Goal: Information Seeking & Learning: Find specific fact

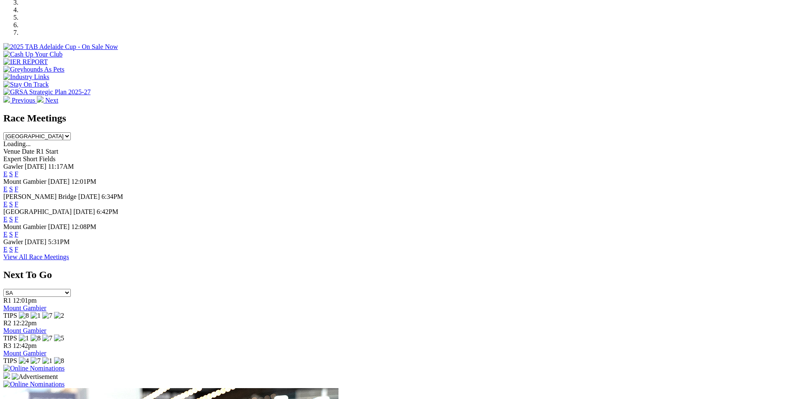
scroll to position [329, 0]
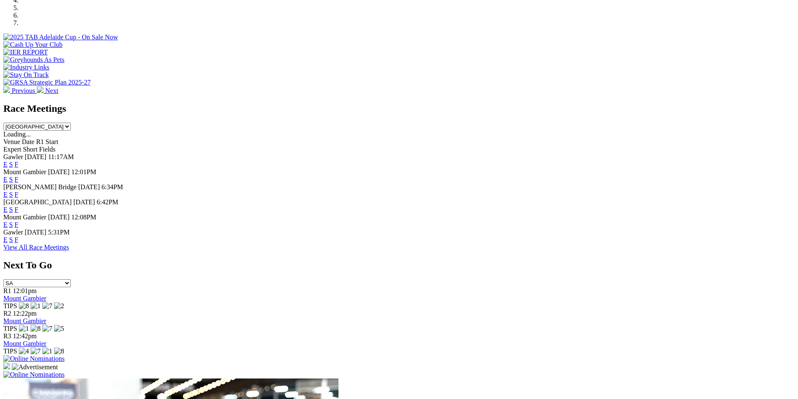
click at [18, 191] on link "F" at bounding box center [17, 194] width 4 height 7
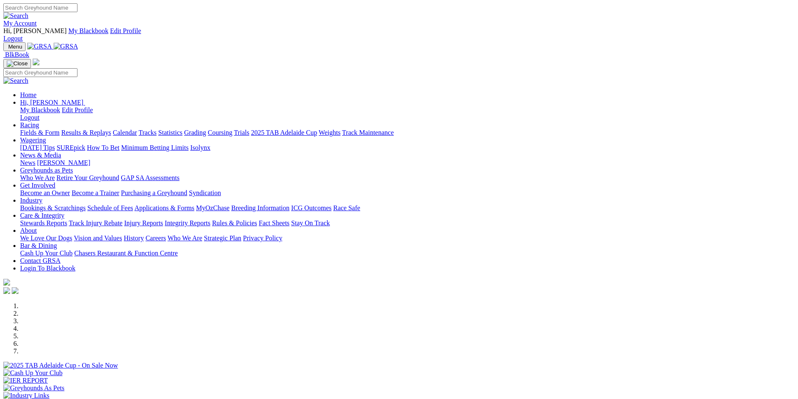
scroll to position [329, 0]
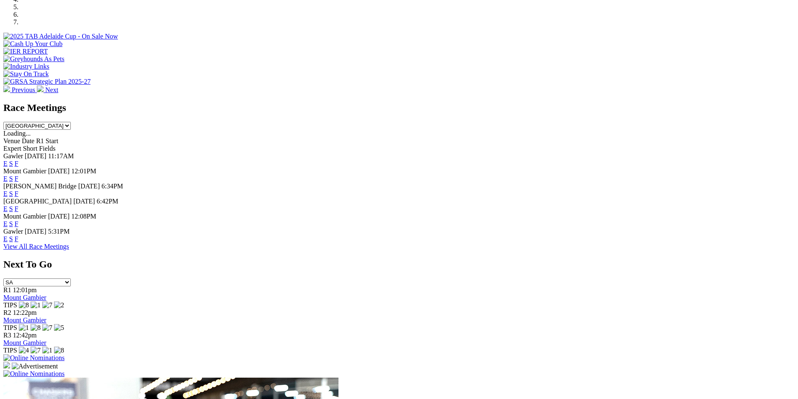
click at [18, 205] on link "F" at bounding box center [17, 208] width 4 height 7
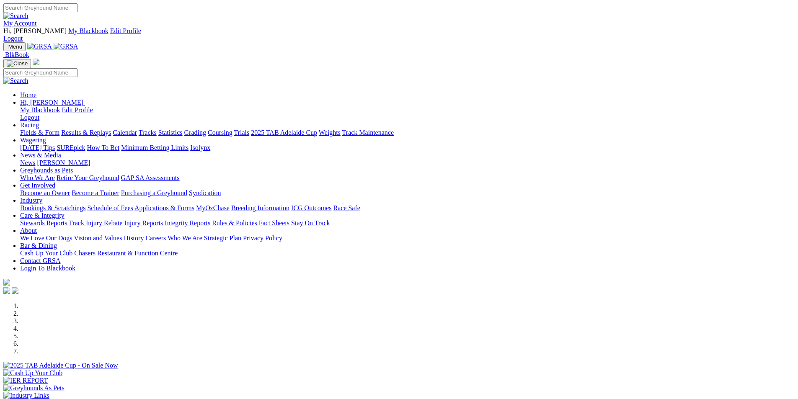
click at [78, 303] on div "Previous Next" at bounding box center [399, 363] width 792 height 121
click at [183, 129] on link "Statistics" at bounding box center [170, 132] width 24 height 7
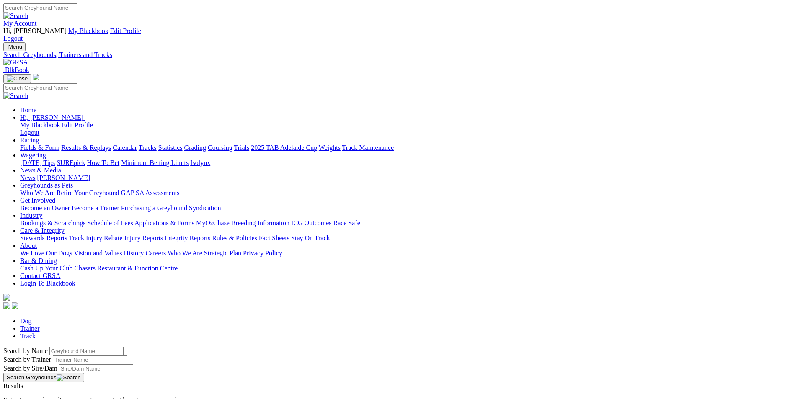
click at [124, 347] on input "Search by Greyhound name" at bounding box center [86, 351] width 74 height 9
type input "[PERSON_NAME]"
click at [84, 373] on button "Search Greyhounds" at bounding box center [43, 377] width 81 height 9
click at [57, 390] on link "[PERSON_NAME]" at bounding box center [29, 393] width 53 height 7
drag, startPoint x: 183, startPoint y: 142, endPoint x: 137, endPoint y: 137, distance: 46.8
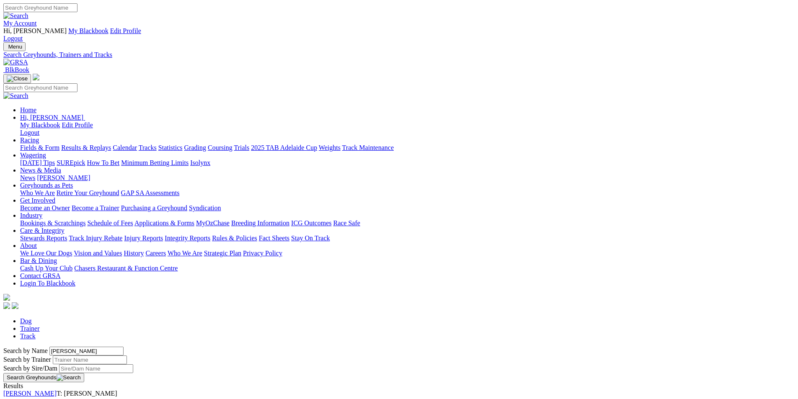
click at [124, 347] on input "[PERSON_NAME]" at bounding box center [86, 351] width 74 height 9
type input "fast knockdown"
click at [84, 373] on button "Search Greyhounds" at bounding box center [43, 377] width 81 height 9
click at [65, 390] on link "FAST KNOCKDOWN" at bounding box center [34, 393] width 62 height 7
drag, startPoint x: 181, startPoint y: 141, endPoint x: 129, endPoint y: 138, distance: 51.6
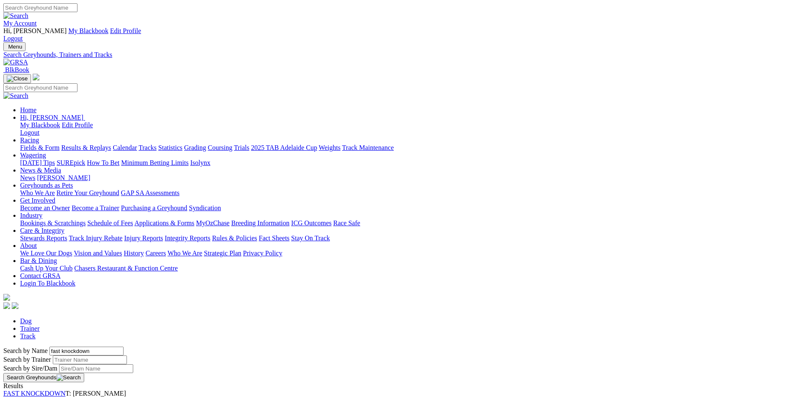
click at [129, 347] on div "Search by Name fast knockdown Search by Trainer Search by Sire/Dam Search Greyh…" at bounding box center [399, 365] width 792 height 36
type input "[PERSON_NAME]"
click at [84, 373] on button "Search Greyhounds" at bounding box center [43, 377] width 81 height 9
click at [57, 390] on link "CANYA TERRY" at bounding box center [29, 393] width 53 height 7
drag, startPoint x: 172, startPoint y: 142, endPoint x: 94, endPoint y: 135, distance: 78.2
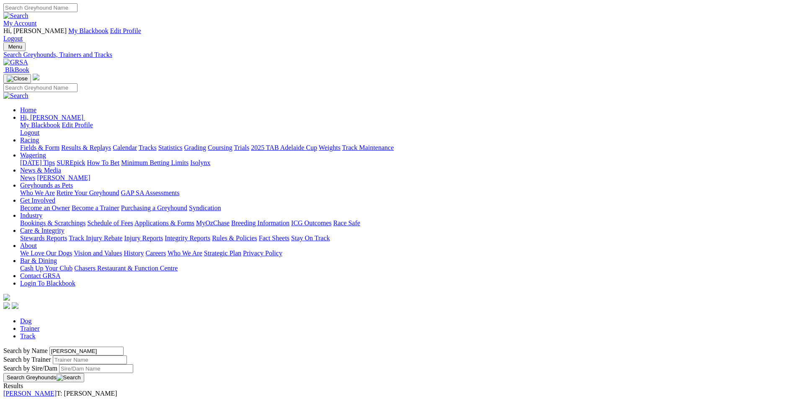
type input "galactic spartan"
click at [84, 373] on button "Search Greyhounds" at bounding box center [43, 377] width 81 height 9
click at [48, 390] on link "Galactic Spartan" at bounding box center [25, 393] width 44 height 7
drag, startPoint x: 182, startPoint y: 141, endPoint x: 110, endPoint y: 143, distance: 72.1
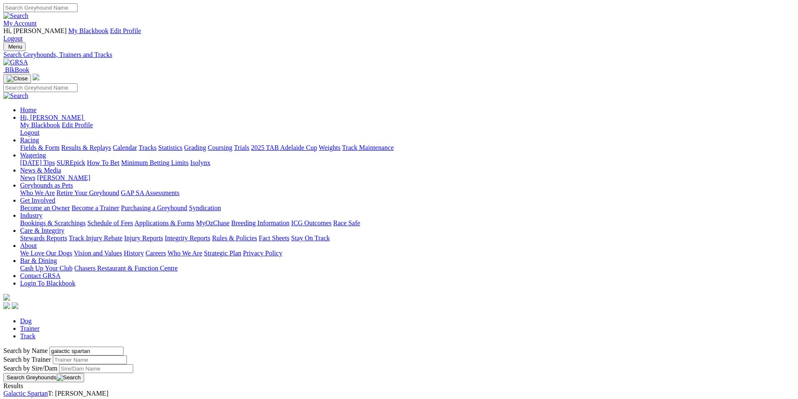
type input "mepunga lara"
click at [84, 373] on button "Search Greyhounds" at bounding box center [43, 377] width 81 height 9
click at [55, 390] on link "MEPUNGA LARA" at bounding box center [29, 393] width 52 height 7
drag, startPoint x: 183, startPoint y: 142, endPoint x: 119, endPoint y: 141, distance: 64.1
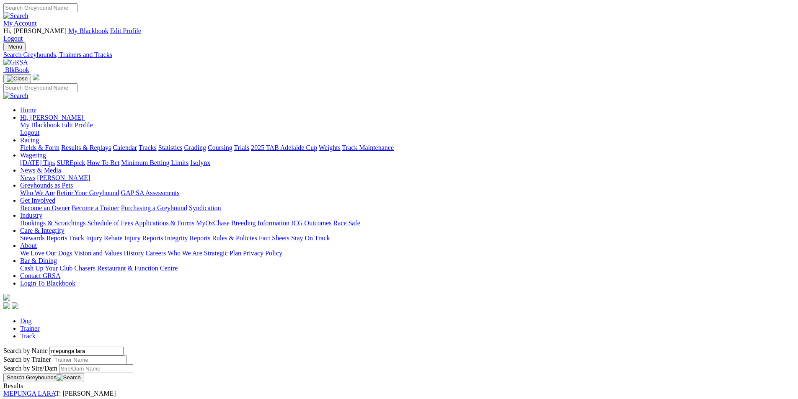
type input "ethanol water"
click at [84, 373] on button "Search Greyhounds" at bounding box center [43, 377] width 81 height 9
click at [83, 390] on link "ETHANOL WATER" at bounding box center [42, 393] width 79 height 7
drag, startPoint x: 182, startPoint y: 142, endPoint x: 123, endPoint y: 142, distance: 59.5
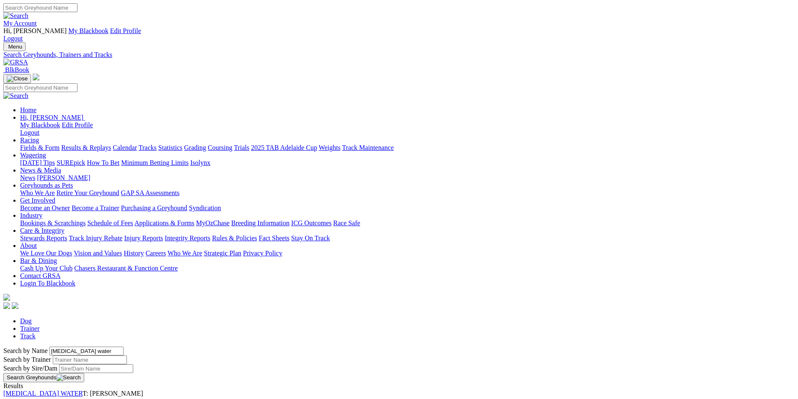
type input "pass mark"
click at [84, 373] on button "Search Greyhounds" at bounding box center [43, 377] width 81 height 9
click at [41, 390] on link "PASS MARK" at bounding box center [21, 393] width 37 height 7
drag, startPoint x: 166, startPoint y: 141, endPoint x: 112, endPoint y: 142, distance: 54.1
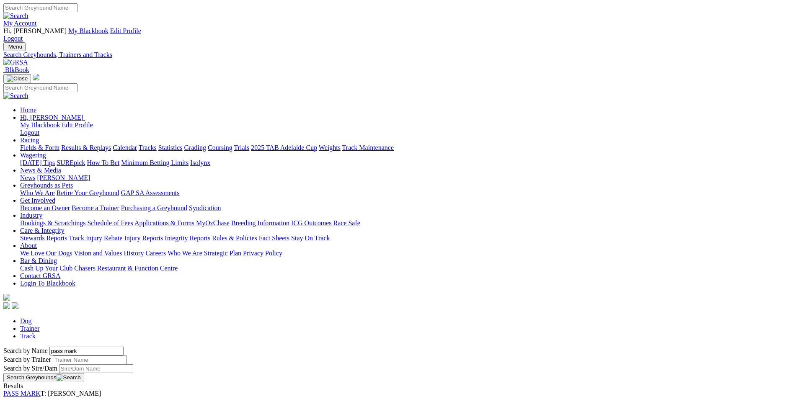
type input "big chief size"
click at [84, 373] on button "Search Greyhounds" at bounding box center [43, 377] width 81 height 9
click at [43, 390] on link "Big Chief Size" at bounding box center [22, 393] width 39 height 7
drag, startPoint x: 180, startPoint y: 141, endPoint x: 132, endPoint y: 138, distance: 47.5
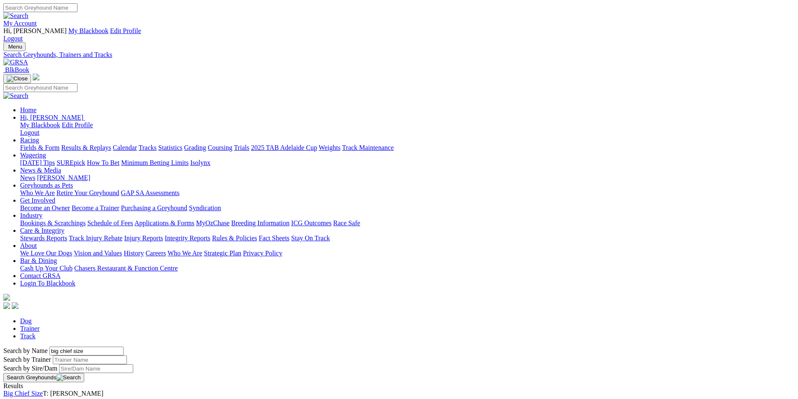
click at [132, 347] on div "Search by Name big chief size Search by Trainer Search by Sire/Dam Search Greyh…" at bounding box center [399, 365] width 792 height 36
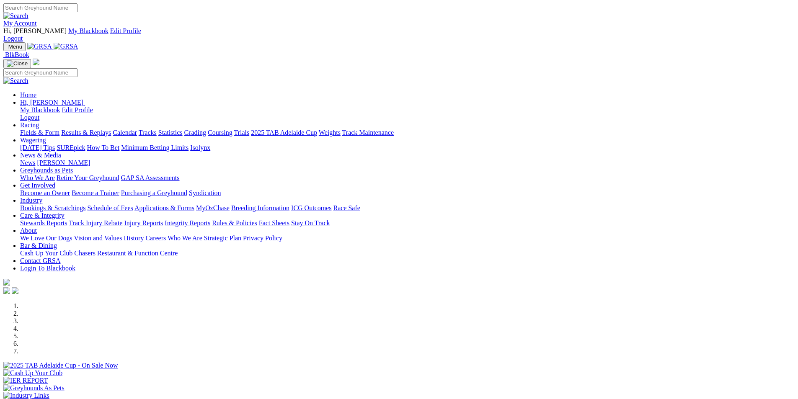
click at [729, 303] on div "Previous Next" at bounding box center [399, 363] width 792 height 121
click at [183, 129] on link "Statistics" at bounding box center [170, 132] width 24 height 7
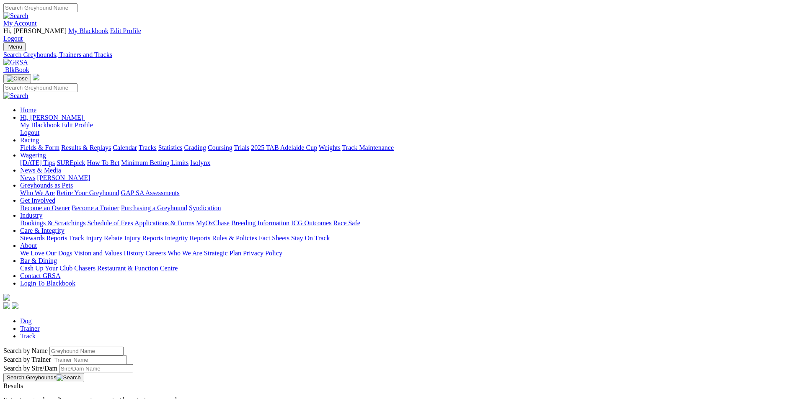
click at [124, 347] on input "Search by Greyhound name" at bounding box center [86, 351] width 74 height 9
type input "flying [PERSON_NAME]"
click at [84, 373] on button "Search Greyhounds" at bounding box center [43, 377] width 81 height 9
click at [76, 390] on link "Flying [PERSON_NAME]" at bounding box center [39, 393] width 72 height 7
drag, startPoint x: 172, startPoint y: 141, endPoint x: 129, endPoint y: 142, distance: 43.2
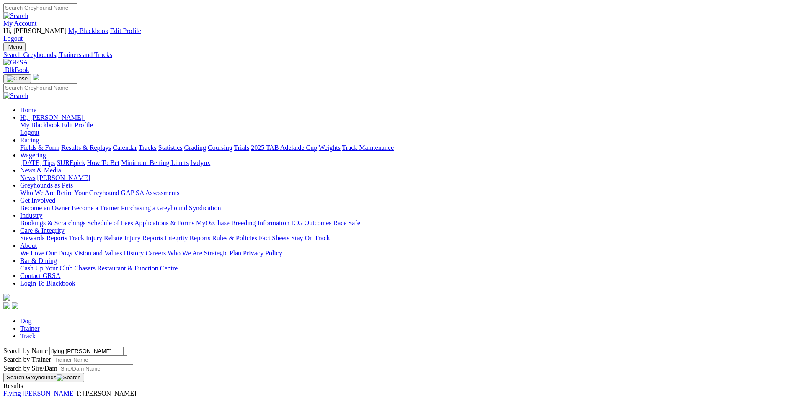
click at [129, 347] on div "Search by Name flying artie Search by Trainer Search by Sire/Dam Search Greyhou…" at bounding box center [399, 365] width 792 height 36
type input "canya take off"
click at [84, 373] on button "Search Greyhounds" at bounding box center [43, 377] width 81 height 9
click at [46, 390] on link "Canya Take Off" at bounding box center [24, 393] width 42 height 7
drag, startPoint x: 176, startPoint y: 142, endPoint x: 128, endPoint y: 142, distance: 48.6
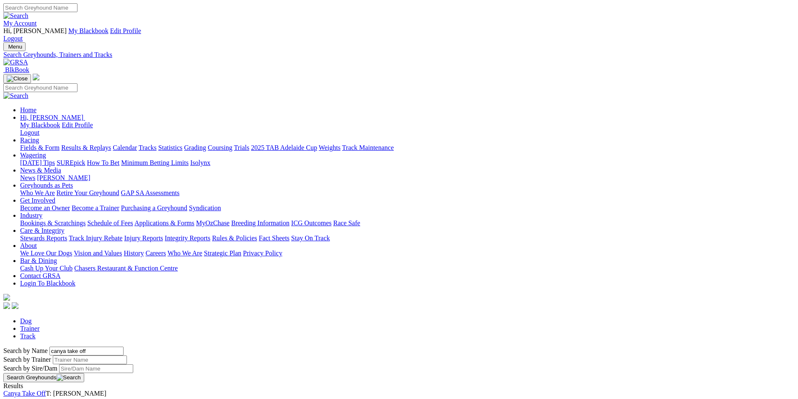
click at [128, 347] on div "Search by Name canya take off Search by Trainer Search by Sire/Dam Search Greyh…" at bounding box center [399, 365] width 792 height 36
type input "sketchy takeover"
click at [84, 373] on button "Search Greyhounds" at bounding box center [43, 377] width 81 height 9
click at [52, 390] on link "Sketchy Takeover" at bounding box center [27, 393] width 48 height 7
drag, startPoint x: 185, startPoint y: 140, endPoint x: 132, endPoint y: 143, distance: 52.5
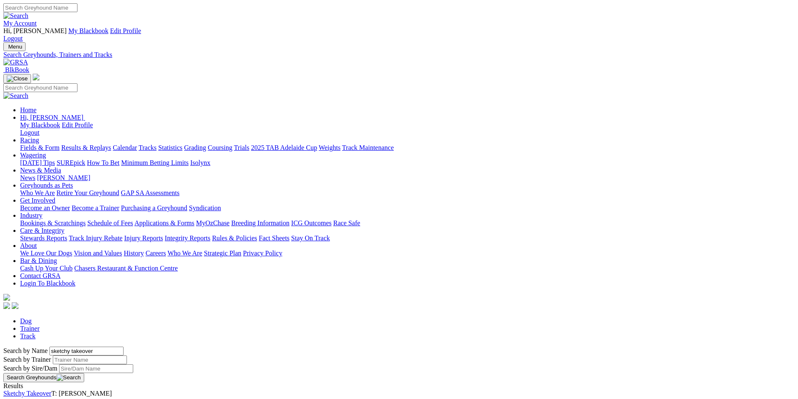
click at [132, 347] on div "Search by Name sketchy takeover Search by Trainer Search by Sire/Dam Search Gre…" at bounding box center [399, 365] width 792 height 36
type input "[PERSON_NAME]"
click at [84, 373] on button "Search Greyhounds" at bounding box center [43, 377] width 81 height 9
click at [57, 390] on link "[PERSON_NAME]" at bounding box center [29, 393] width 53 height 7
drag, startPoint x: 170, startPoint y: 141, endPoint x: 107, endPoint y: 144, distance: 62.9
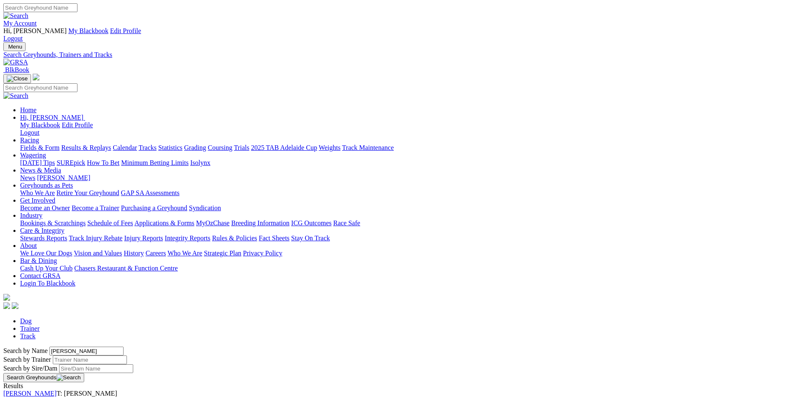
type input "is he happy"
click at [84, 373] on button "Search Greyhounds" at bounding box center [43, 377] width 81 height 9
click at [37, 390] on link "Is He Happy" at bounding box center [20, 393] width 34 height 7
drag, startPoint x: 170, startPoint y: 142, endPoint x: 131, endPoint y: 140, distance: 38.6
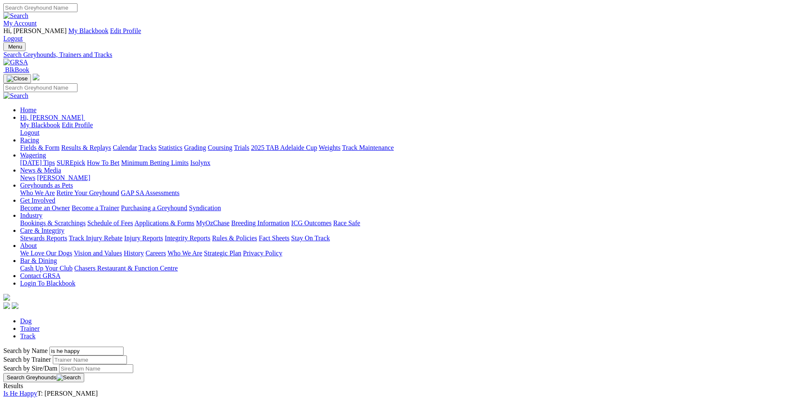
click at [131, 347] on div "Search by Name is he happy Search by Trainer Search by Sire/Dam Search Greyhoun…" at bounding box center [399, 365] width 792 height 36
type input "[GEOGRAPHIC_DATA]"
click at [84, 373] on button "Search Greyhounds" at bounding box center [43, 377] width 81 height 9
drag, startPoint x: 173, startPoint y: 141, endPoint x: 122, endPoint y: 141, distance: 52.0
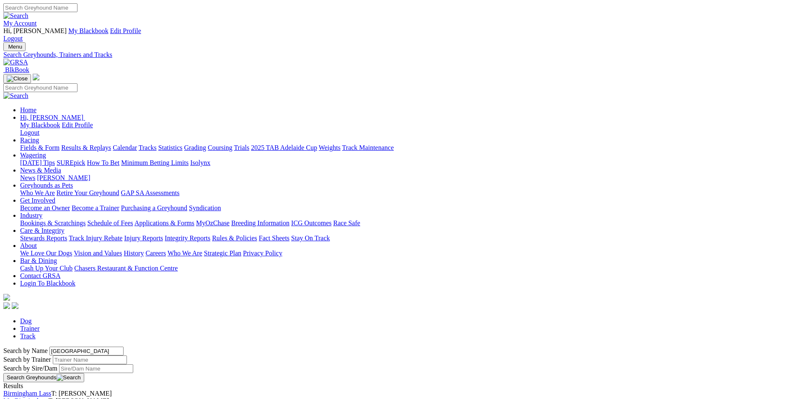
type input "paw tempe"
click at [84, 373] on button "Search Greyhounds" at bounding box center [43, 377] width 81 height 9
click at [41, 390] on link "PAW TEMPE" at bounding box center [21, 393] width 37 height 7
drag, startPoint x: 176, startPoint y: 142, endPoint x: 132, endPoint y: 142, distance: 44.4
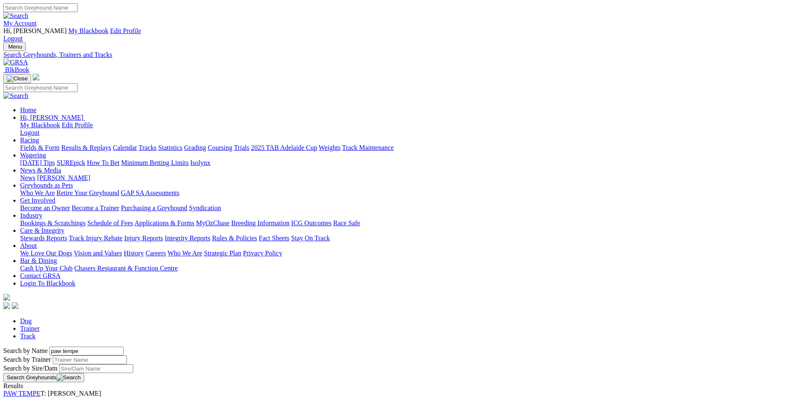
click at [132, 347] on div "Search by Name [PERSON_NAME] Search by Trainer Search by Sire/Dam Search Greyho…" at bounding box center [399, 365] width 792 height 36
type input "imposter"
click at [84, 373] on button "Search Greyhounds" at bounding box center [43, 377] width 81 height 9
drag, startPoint x: 167, startPoint y: 141, endPoint x: 96, endPoint y: 142, distance: 71.2
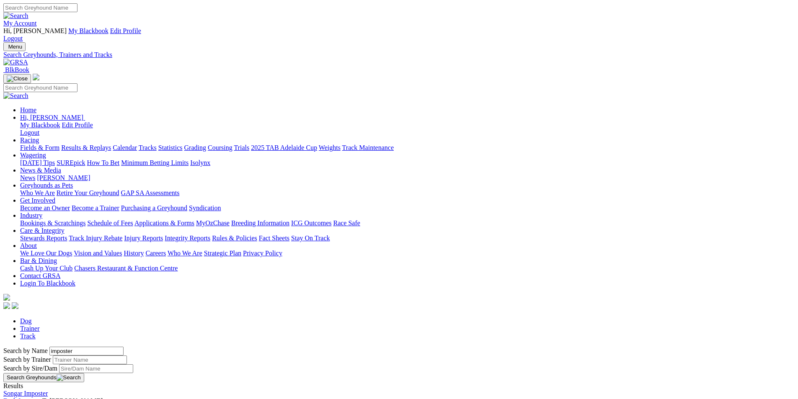
type input "[PERSON_NAME]"
click at [84, 373] on button "Search Greyhounds" at bounding box center [43, 377] width 81 height 9
click at [57, 390] on link "[PERSON_NAME]" at bounding box center [29, 393] width 53 height 7
drag, startPoint x: 172, startPoint y: 142, endPoint x: 138, endPoint y: 142, distance: 34.4
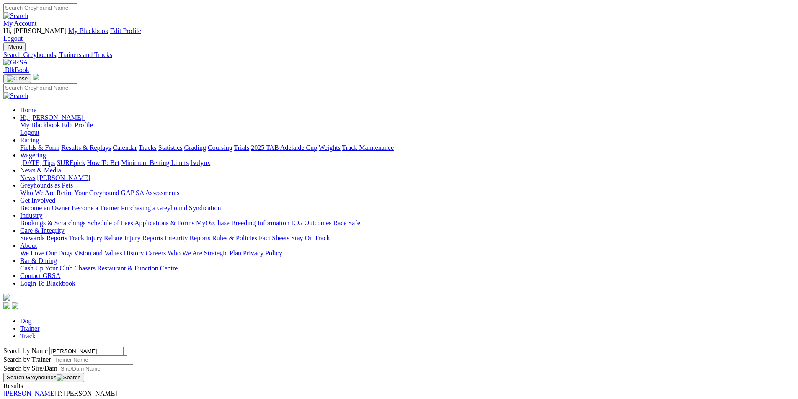
click at [124, 347] on input "[PERSON_NAME]" at bounding box center [86, 351] width 74 height 9
type input "midnight sun"
click at [84, 373] on button "Search Greyhounds" at bounding box center [43, 377] width 81 height 9
click at [40, 390] on link "Midnight Sun" at bounding box center [21, 393] width 37 height 7
drag, startPoint x: 186, startPoint y: 140, endPoint x: 130, endPoint y: 141, distance: 56.2
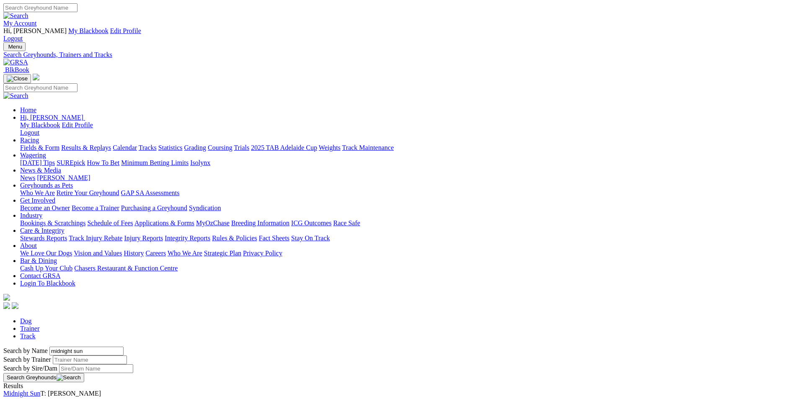
click at [130, 347] on div "Search by Name midnight sun Search by Trainer Search by Sire/Dam Search Greyhou…" at bounding box center [399, 365] width 792 height 36
type input "victory club"
click at [84, 373] on button "Search Greyhounds" at bounding box center [43, 377] width 81 height 9
click at [38, 390] on link "Victory Club" at bounding box center [20, 393] width 35 height 7
drag, startPoint x: 171, startPoint y: 140, endPoint x: 128, endPoint y: 140, distance: 43.6
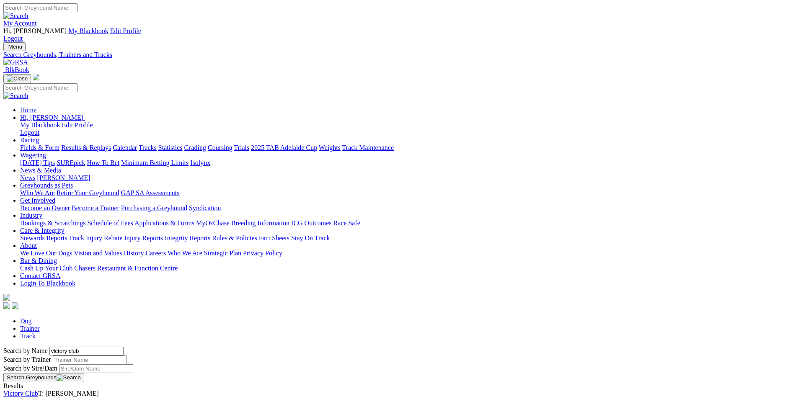
click at [128, 347] on div "Search by Name victory club Search by Trainer Search by Sire/Dam Search Greyhou…" at bounding box center [399, 365] width 792 height 36
type input "is he lucky"
click at [84, 373] on button "Search Greyhounds" at bounding box center [43, 377] width 81 height 9
click at [36, 390] on link "Is He Lucky" at bounding box center [19, 393] width 33 height 7
drag, startPoint x: 173, startPoint y: 142, endPoint x: 106, endPoint y: 141, distance: 67.0
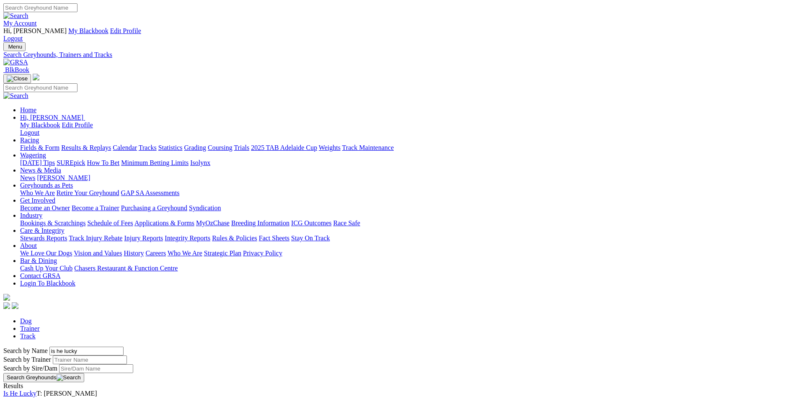
type input "bag of snags"
click at [84, 373] on button "Search Greyhounds" at bounding box center [43, 377] width 81 height 9
click at [52, 390] on link "BAG OF SNAGS" at bounding box center [27, 393] width 48 height 7
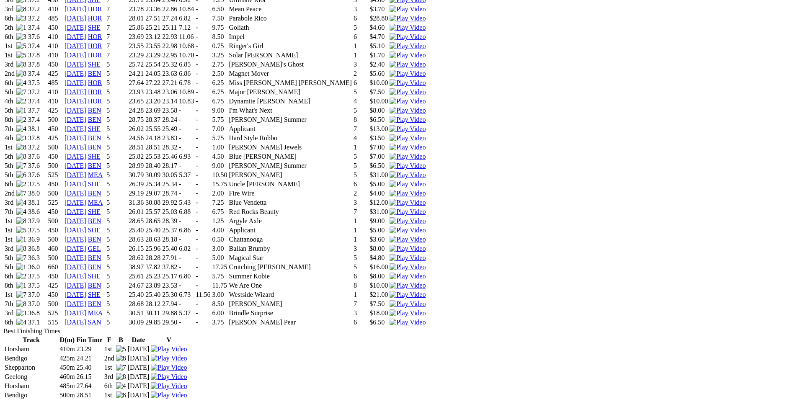
scroll to position [712, 0]
drag, startPoint x: 797, startPoint y: 254, endPoint x: 804, endPoint y: 240, distance: 15.8
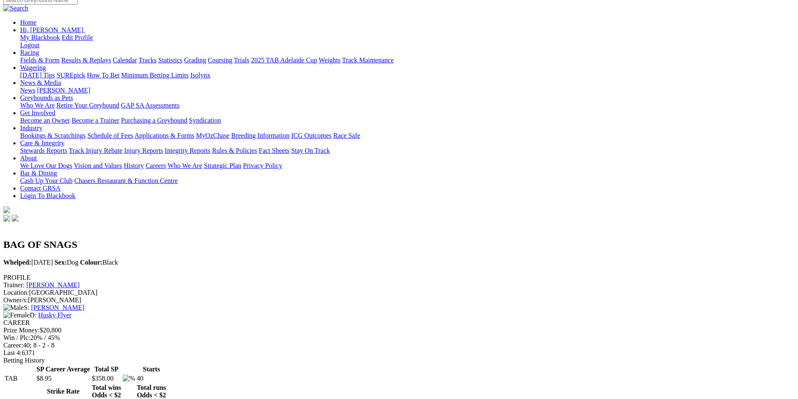
scroll to position [0, 0]
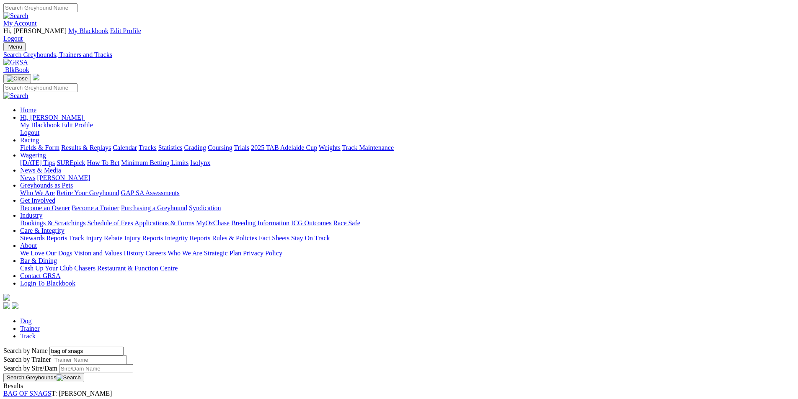
drag, startPoint x: 179, startPoint y: 142, endPoint x: 117, endPoint y: 135, distance: 62.5
type input "merindah girl"
click at [84, 373] on button "Search Greyhounds" at bounding box center [43, 377] width 81 height 9
click at [42, 390] on link "Merindah Girl" at bounding box center [22, 393] width 39 height 7
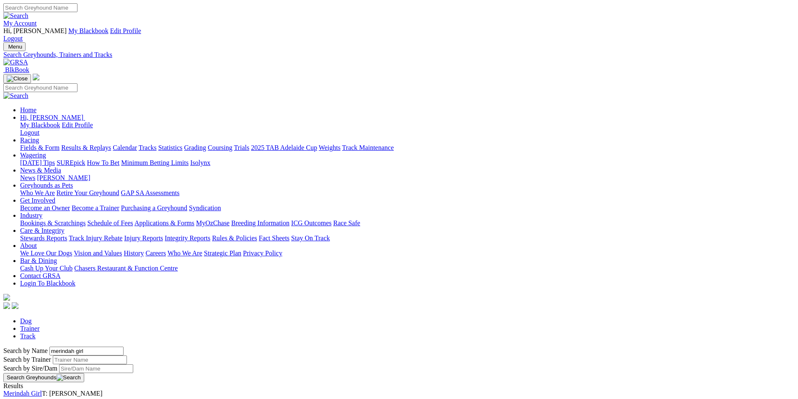
drag, startPoint x: 176, startPoint y: 142, endPoint x: 132, endPoint y: 138, distance: 43.4
click at [132, 347] on div "Search by Name merindah girl Search by Trainer Search by Sire/Dam Search Greyho…" at bounding box center [399, 365] width 792 height 36
type input "sanjay"
click at [84, 373] on button "Search Greyhounds" at bounding box center [43, 377] width 81 height 9
click at [22, 398] on link "Sanjay" at bounding box center [12, 401] width 18 height 7
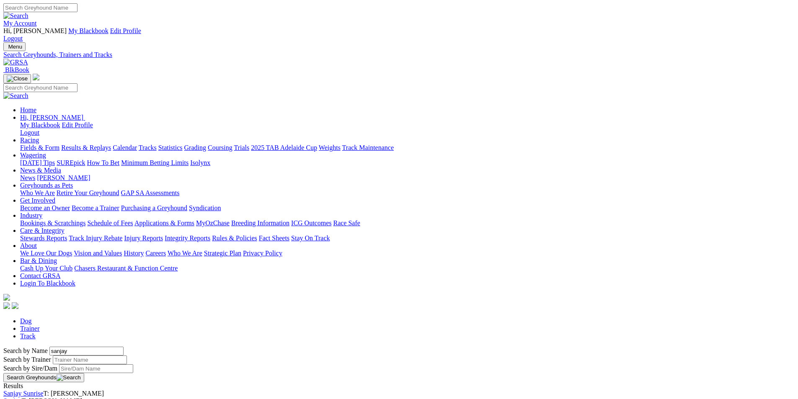
drag, startPoint x: 160, startPoint y: 141, endPoint x: 110, endPoint y: 139, distance: 50.3
type input "lochinvar tiger"
click at [84, 373] on button "Search Greyhounds" at bounding box center [43, 377] width 81 height 9
click at [47, 390] on link "Lochinvar Tiger" at bounding box center [25, 393] width 44 height 7
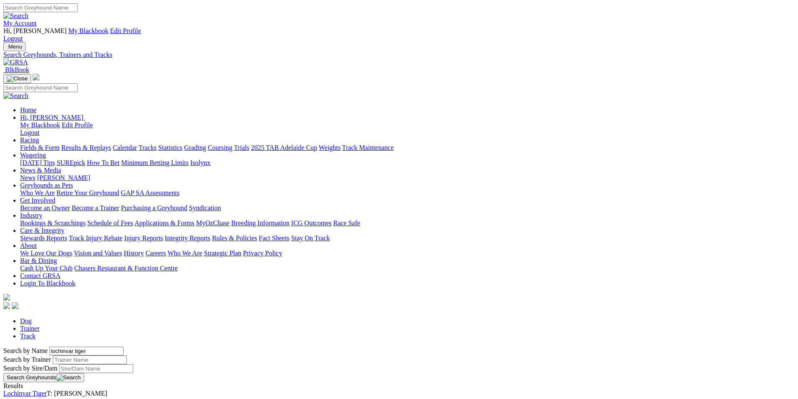
drag, startPoint x: 180, startPoint y: 141, endPoint x: 117, endPoint y: 144, distance: 62.9
type input "pinaroo flyer"
click at [84, 373] on button "Search Greyhounds" at bounding box center [43, 377] width 81 height 9
click at [40, 390] on link "Pinaroo Flyer" at bounding box center [21, 393] width 37 height 7
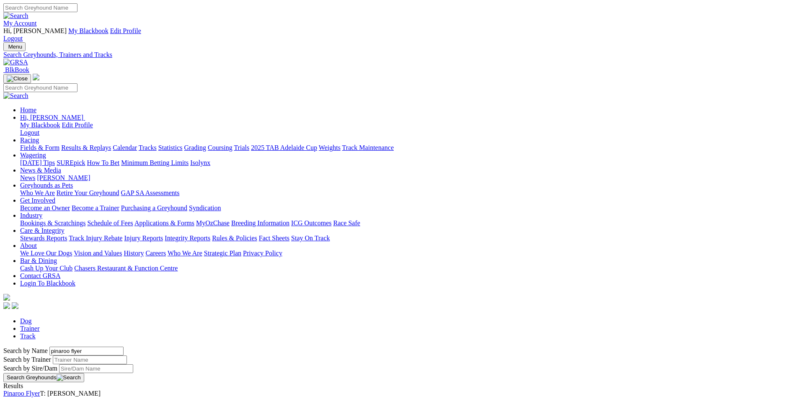
drag, startPoint x: 176, startPoint y: 142, endPoint x: 115, endPoint y: 142, distance: 61.2
